Goal: Task Accomplishment & Management: Use online tool/utility

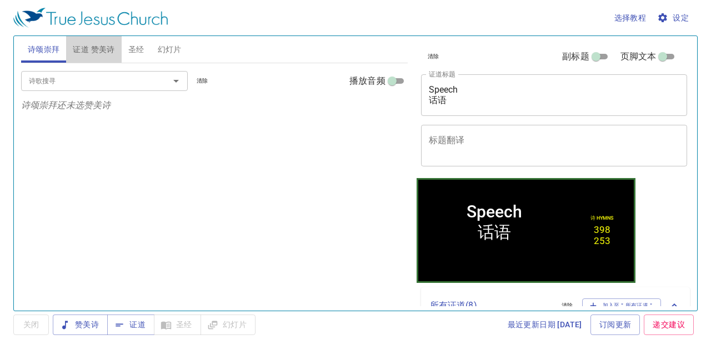
click at [108, 49] on span "证道 赞美诗" at bounding box center [94, 50] width 42 height 14
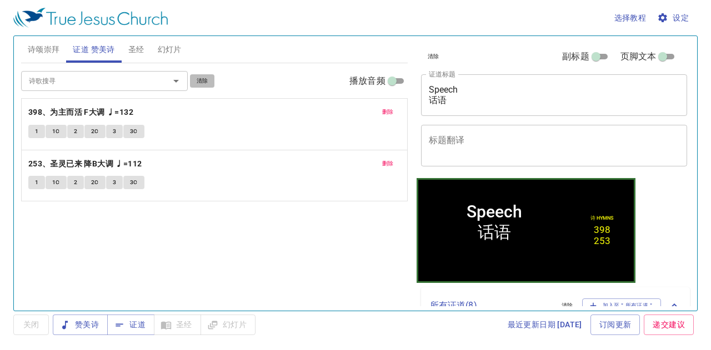
click at [195, 79] on button "清除" at bounding box center [202, 80] width 25 height 13
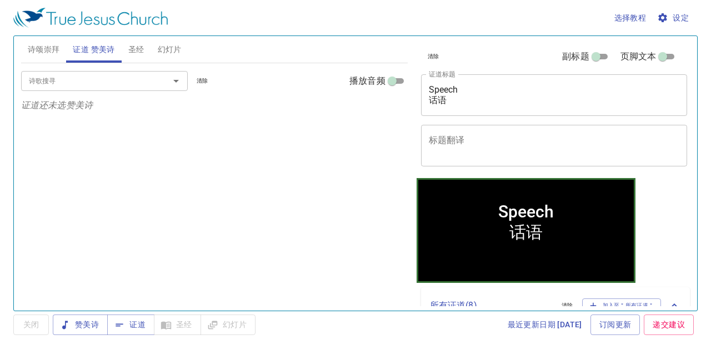
click at [160, 79] on div at bounding box center [168, 81] width 29 height 16
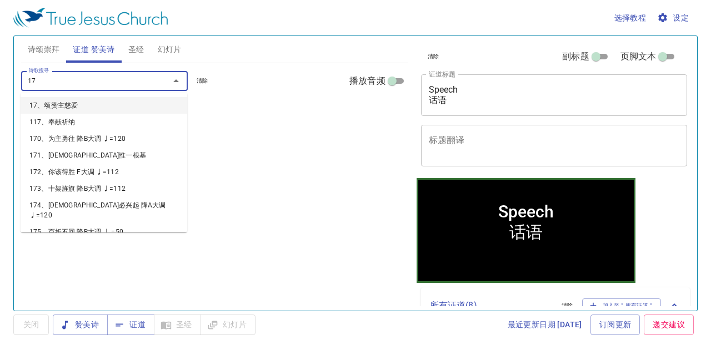
type input "174"
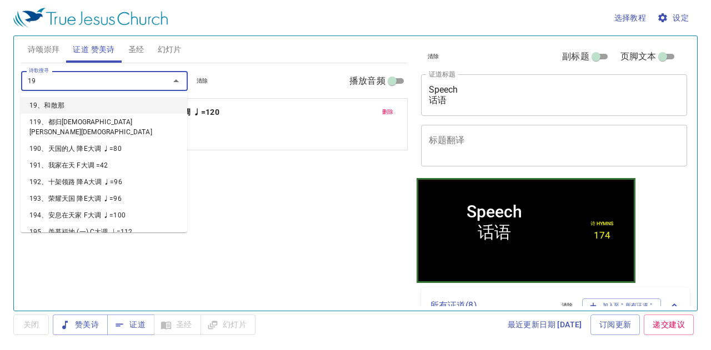
type input "198"
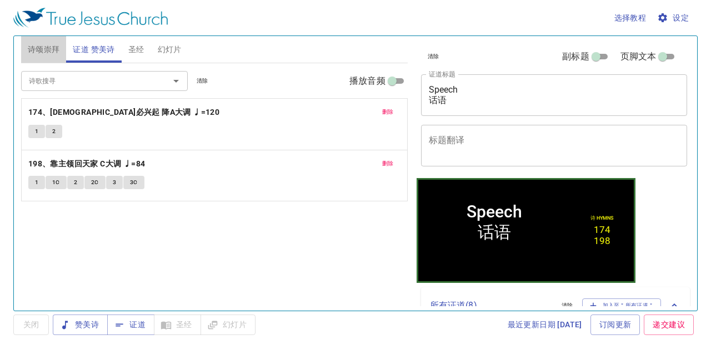
click at [26, 45] on button "诗颂崇拜" at bounding box center [44, 49] width 46 height 27
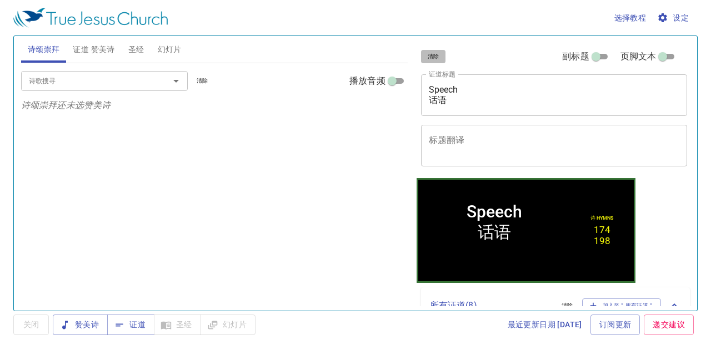
click at [435, 58] on span "清除" at bounding box center [434, 57] width 12 height 10
click at [435, 58] on div "清除 副标题 页脚文本" at bounding box center [550, 56] width 267 height 27
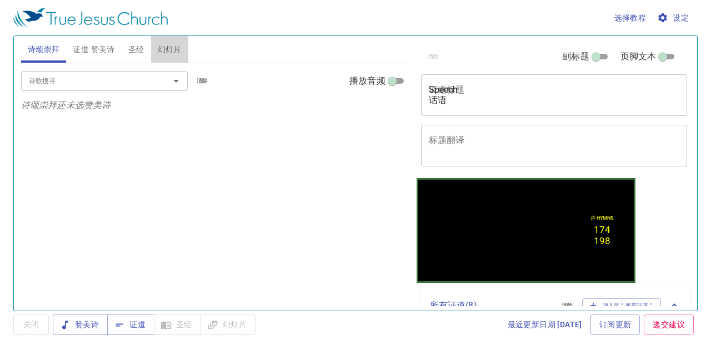
click at [169, 50] on span "幻灯片" at bounding box center [170, 50] width 24 height 14
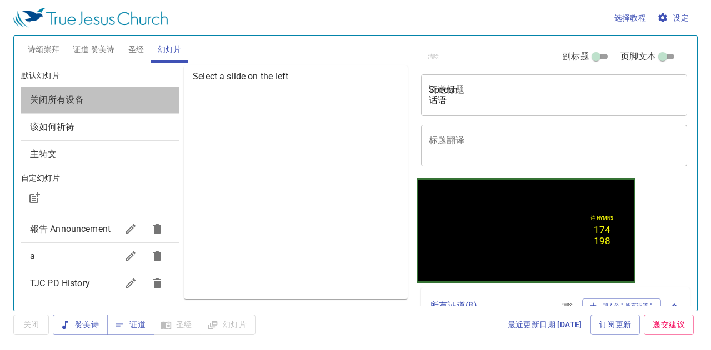
click at [157, 97] on span "关闭所有设备" at bounding box center [100, 99] width 141 height 13
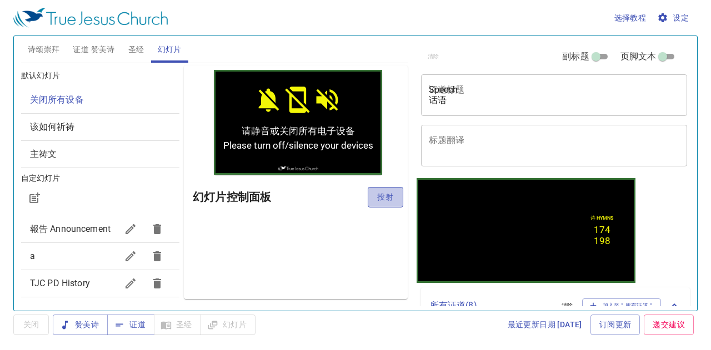
click at [379, 189] on button "投射" at bounding box center [386, 197] width 36 height 21
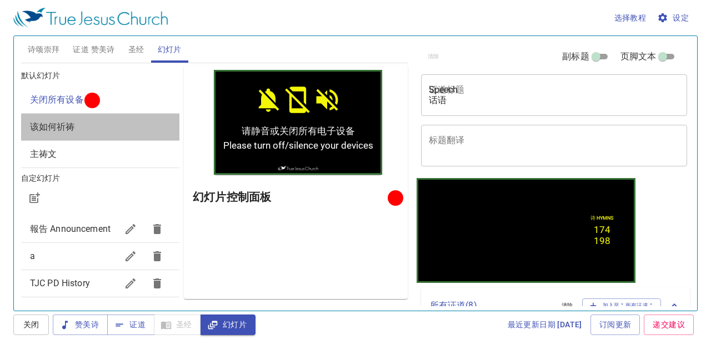
click at [120, 139] on div "该如何祈祷" at bounding box center [100, 127] width 158 height 27
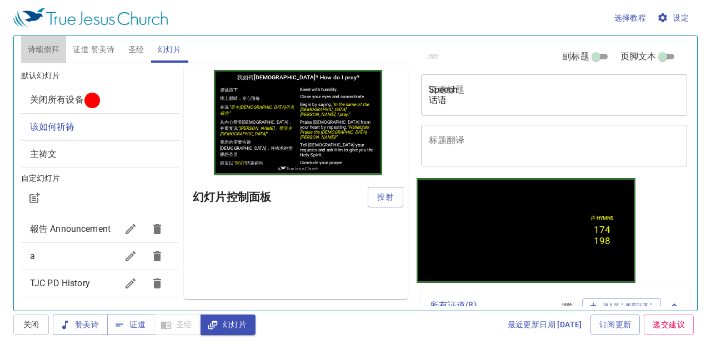
click at [48, 47] on span "诗颂崇拜" at bounding box center [44, 50] width 32 height 14
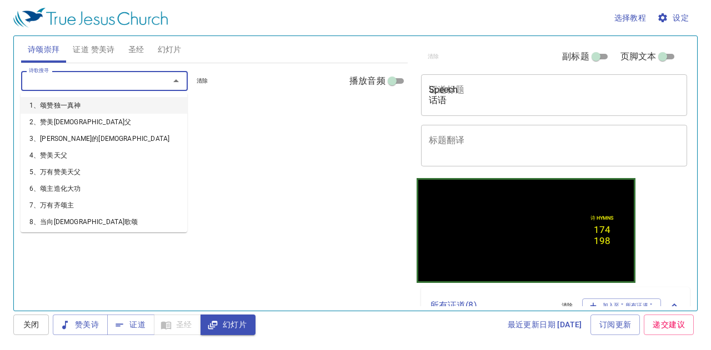
click at [50, 82] on input "诗歌搜寻" at bounding box center [87, 80] width 127 height 13
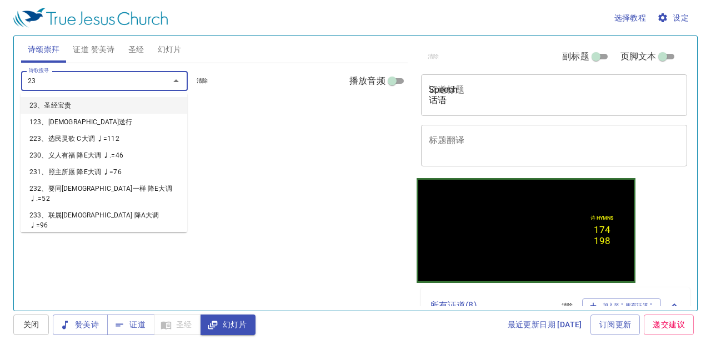
type input "236"
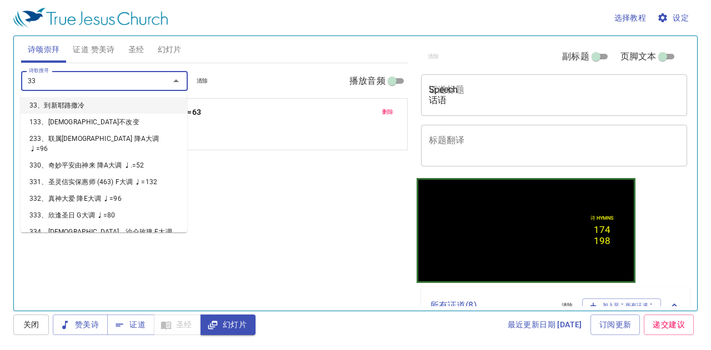
type input "338"
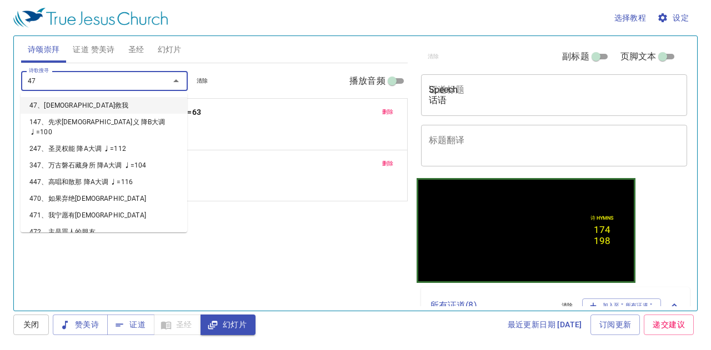
type input "474"
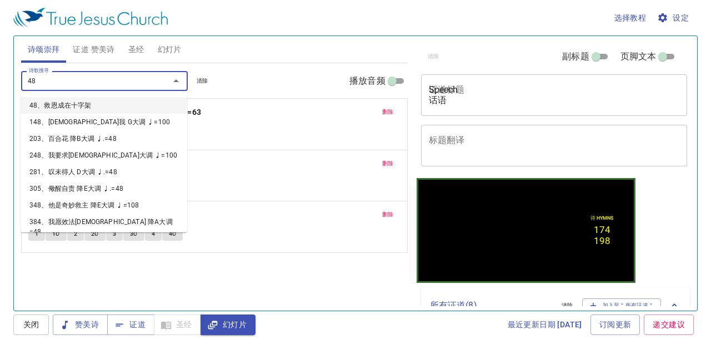
type input "486"
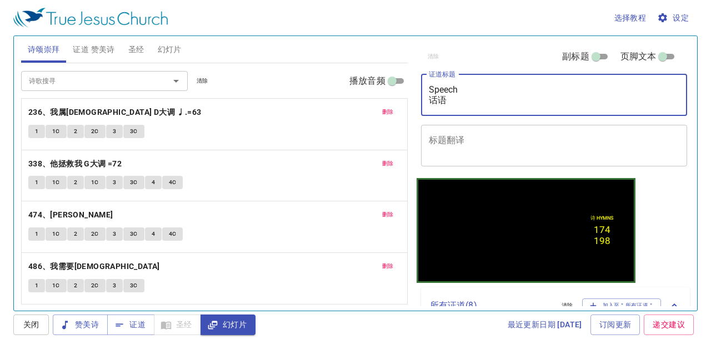
click at [443, 92] on textarea "Speech 话语" at bounding box center [554, 94] width 251 height 21
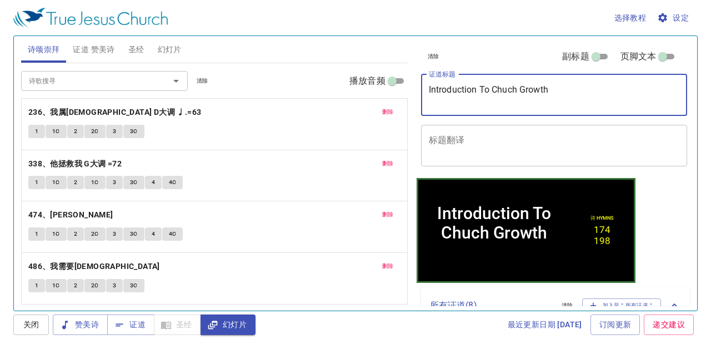
click at [507, 93] on textarea "Introduction To Chuch Growth" at bounding box center [554, 94] width 251 height 21
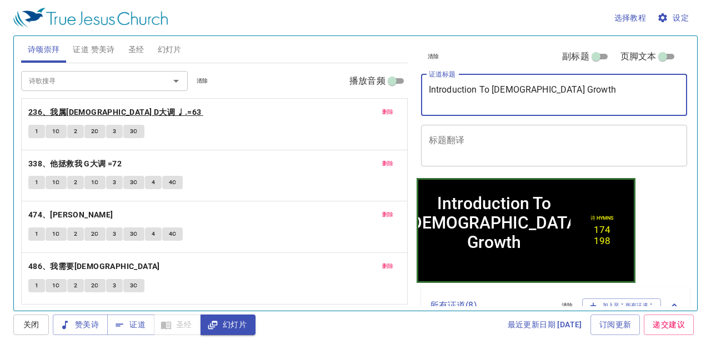
type textarea "Introduction To [DEMOGRAPHIC_DATA] Growth"
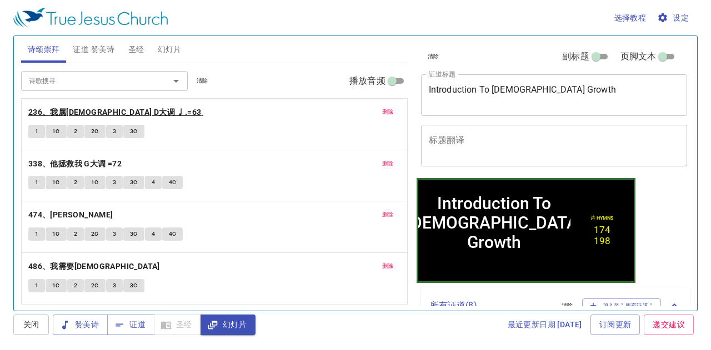
click at [53, 114] on b "236、我属[DEMOGRAPHIC_DATA] D大调 ♩.=63" at bounding box center [114, 113] width 173 height 14
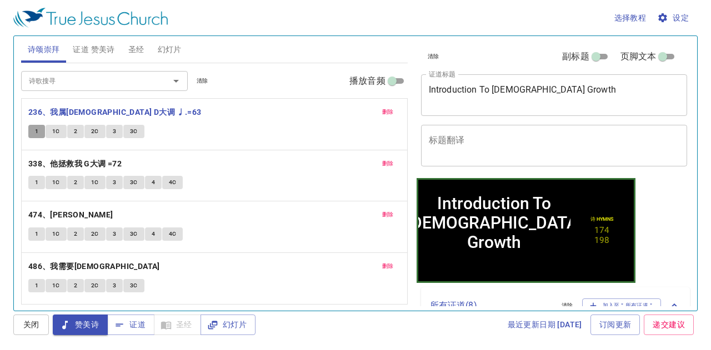
click at [39, 126] on button "1" at bounding box center [36, 131] width 17 height 13
click at [59, 127] on button "1C" at bounding box center [56, 131] width 21 height 13
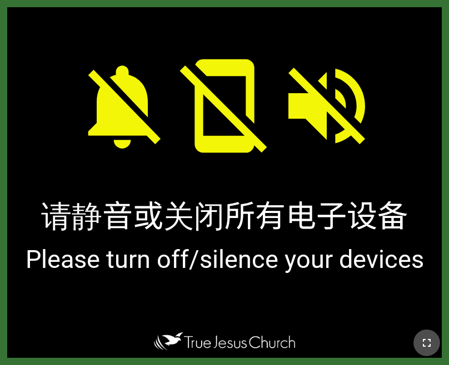
click at [425, 346] on icon "button" at bounding box center [426, 343] width 13 height 13
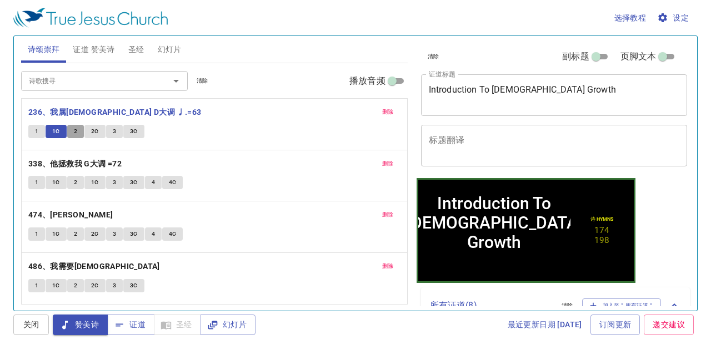
click at [77, 131] on button "2" at bounding box center [75, 131] width 17 height 13
click at [96, 125] on button "2C" at bounding box center [94, 131] width 21 height 13
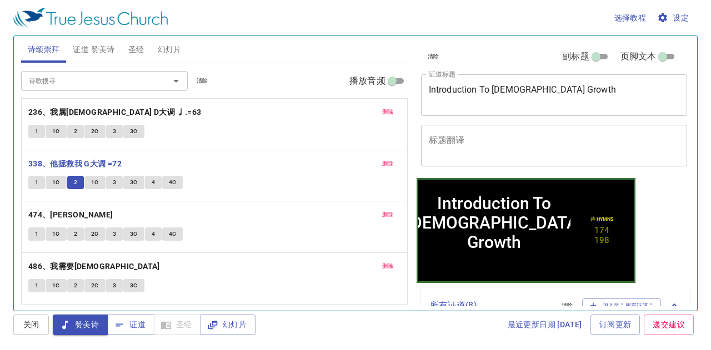
click at [92, 181] on span "1C" at bounding box center [95, 183] width 8 height 10
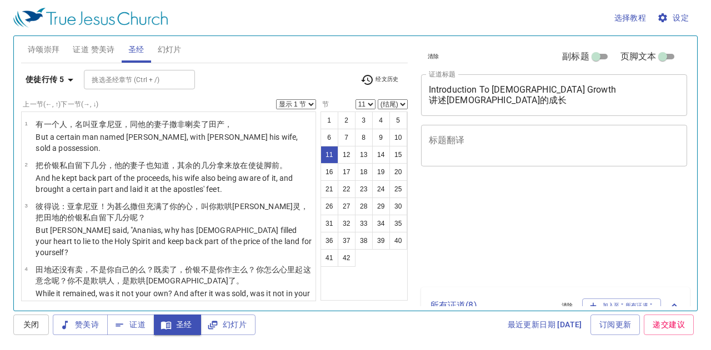
select select "11"
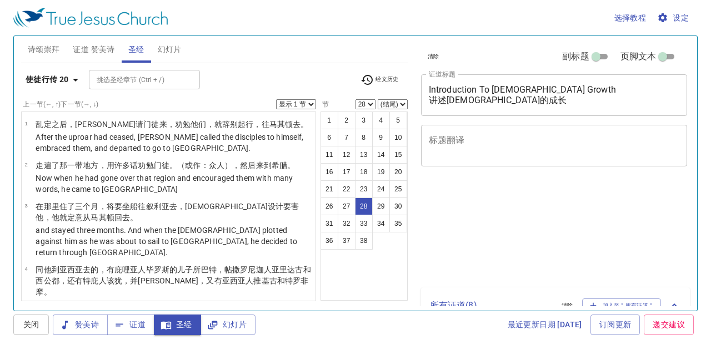
select select "28"
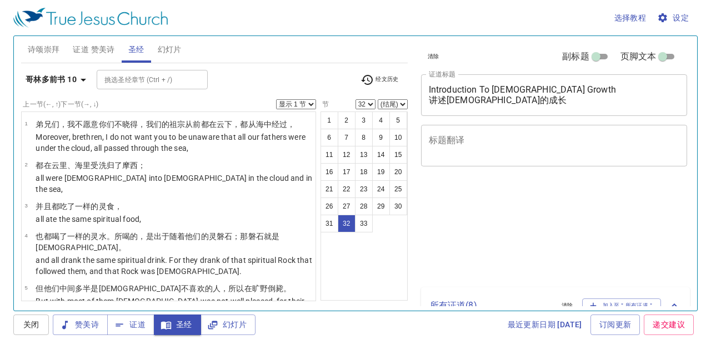
select select "32"
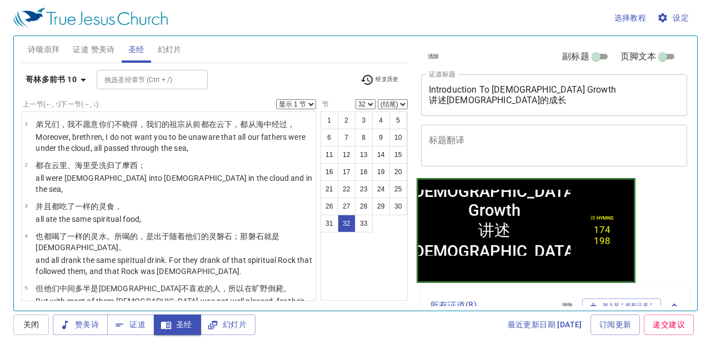
scroll to position [1175, 0]
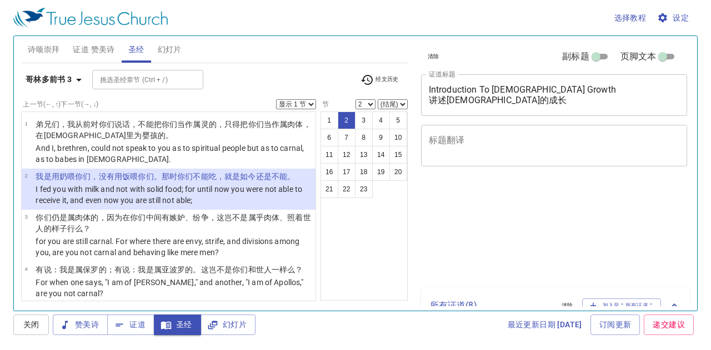
select select "2"
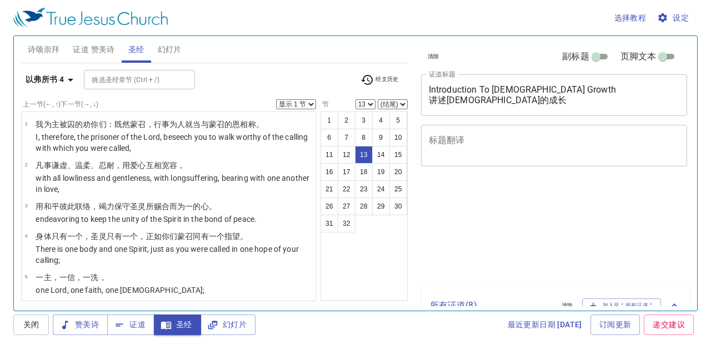
select select "13"
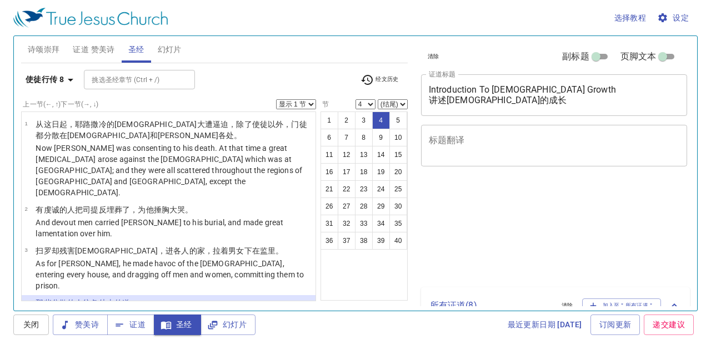
select select "4"
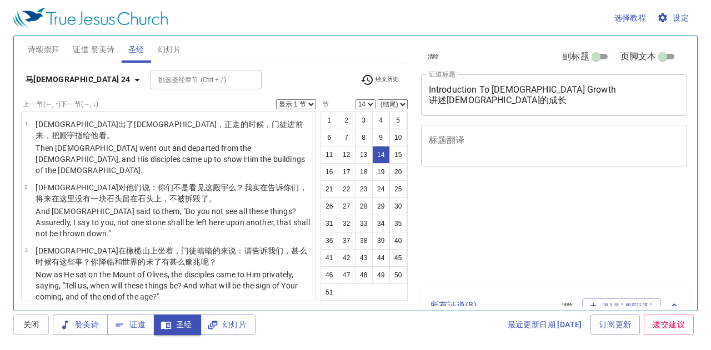
select select "14"
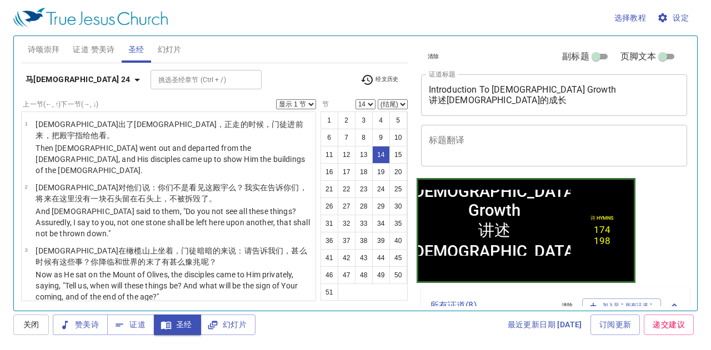
scroll to position [487, 0]
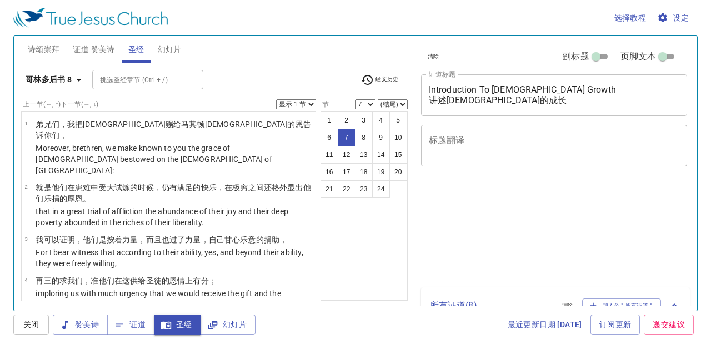
select select "7"
